Goal: Navigation & Orientation: Find specific page/section

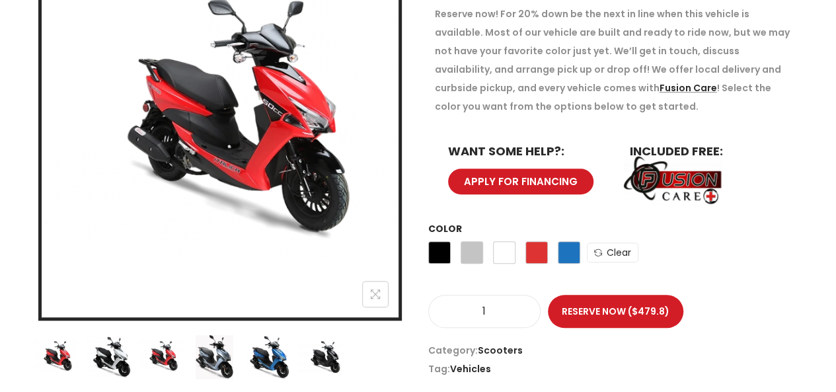
scroll to position [397, 0]
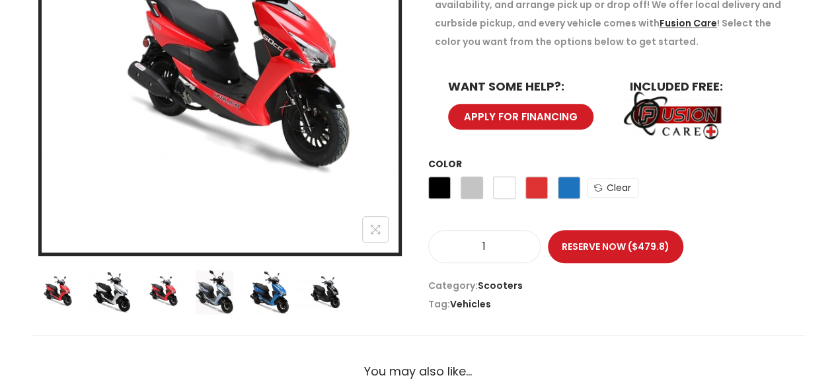
click at [165, 293] on img at bounding box center [161, 292] width 46 height 46
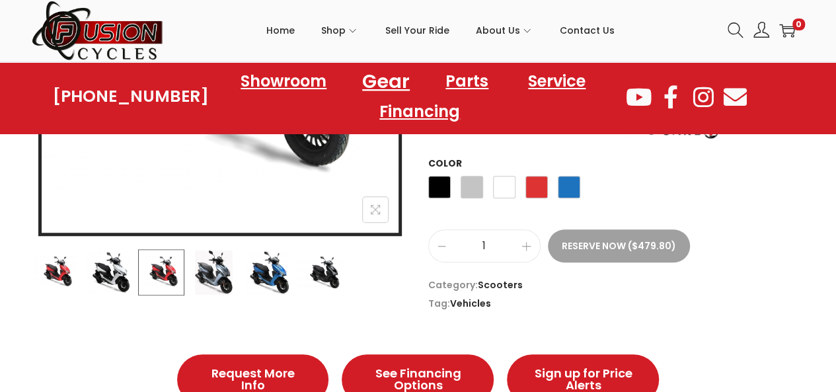
click at [382, 76] on link "Gear" at bounding box center [385, 81] width 79 height 36
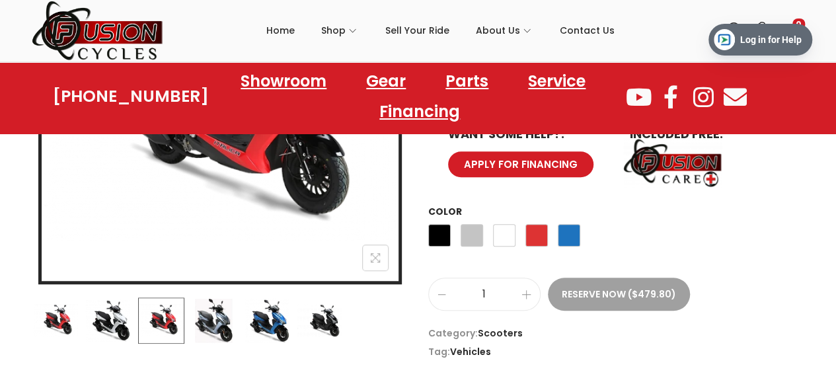
scroll to position [200, 0]
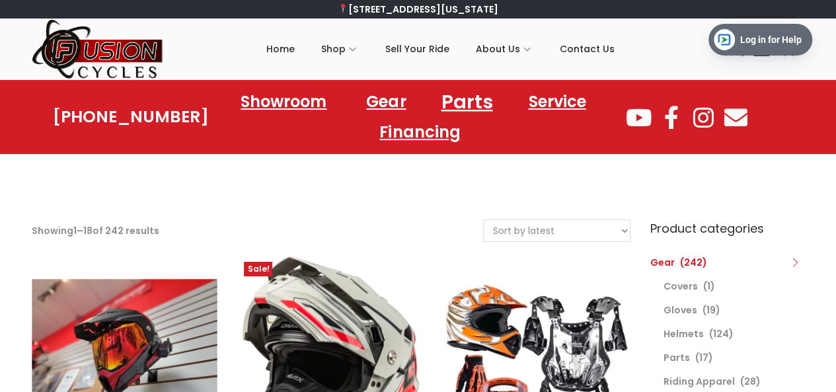
click at [465, 100] on link "Parts" at bounding box center [467, 101] width 83 height 36
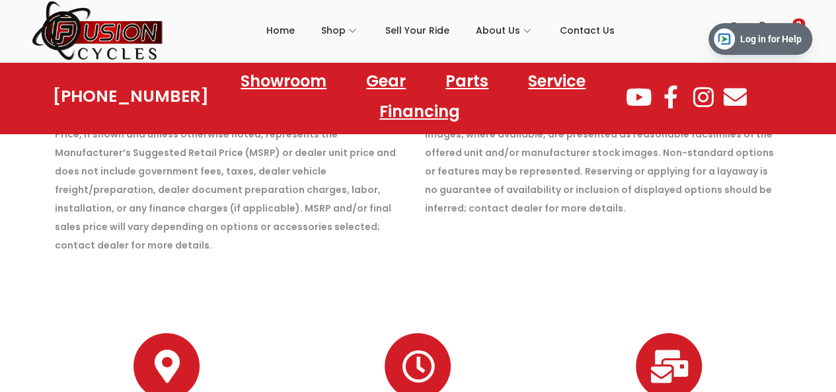
scroll to position [2181, 0]
